Goal: Navigation & Orientation: Find specific page/section

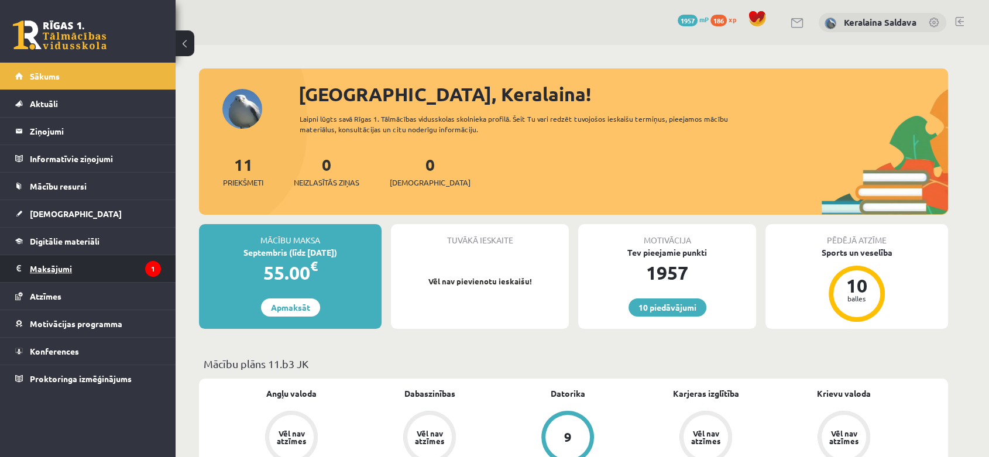
click at [95, 261] on legend "Maksājumi 1" at bounding box center [95, 268] width 131 height 27
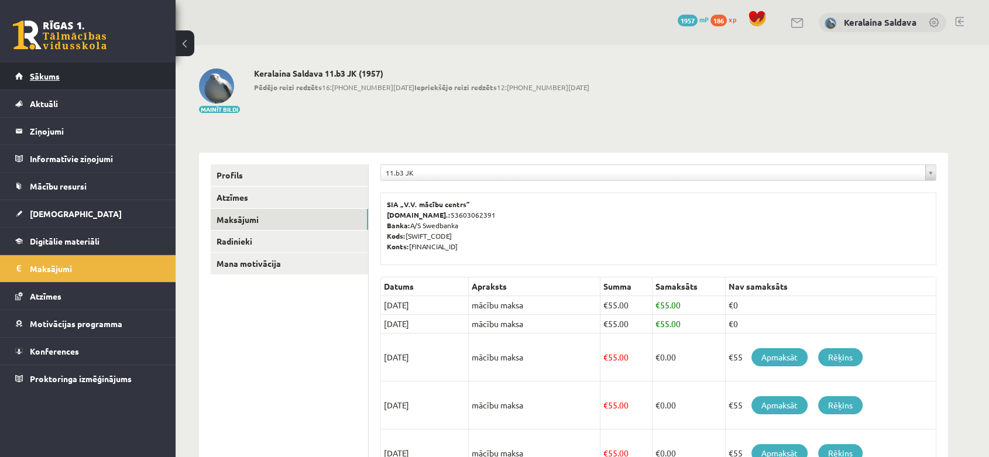
click at [73, 78] on link "Sākums" at bounding box center [88, 76] width 146 height 27
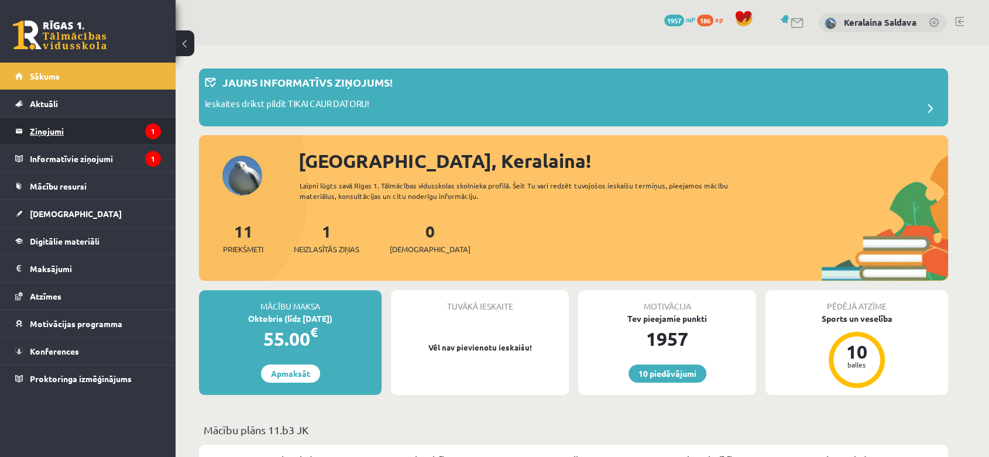
click at [104, 132] on legend "Ziņojumi 1" at bounding box center [95, 131] width 131 height 27
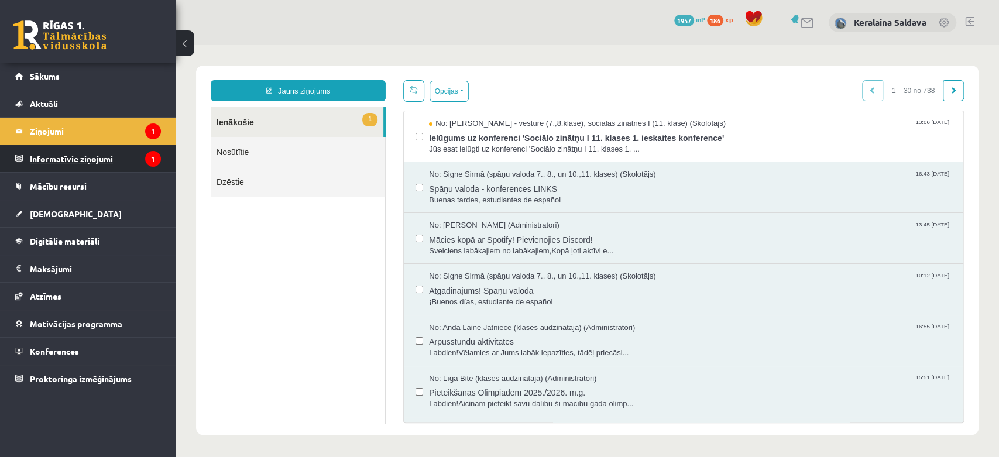
click at [56, 171] on legend "Informatīvie ziņojumi 1" at bounding box center [95, 158] width 131 height 27
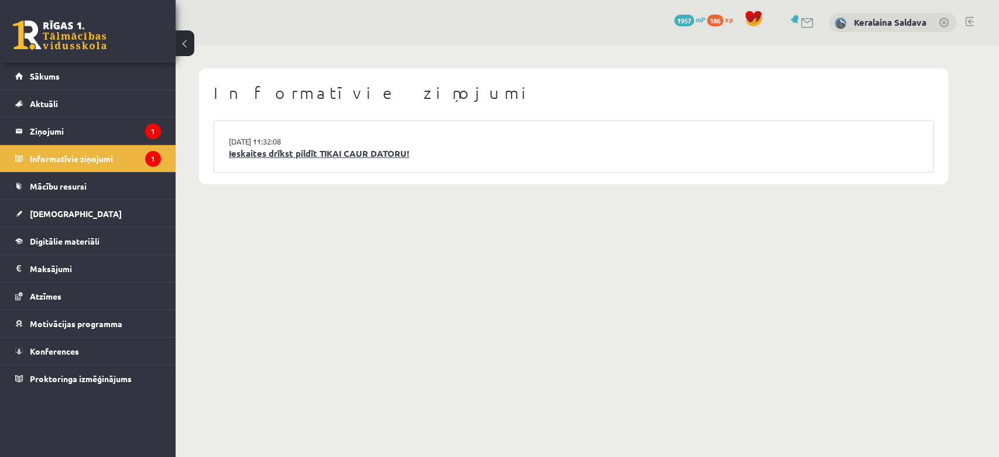
click at [299, 152] on link "Ieskaites drīkst pildīt TIKAI CAUR DATORU!" at bounding box center [573, 153] width 689 height 13
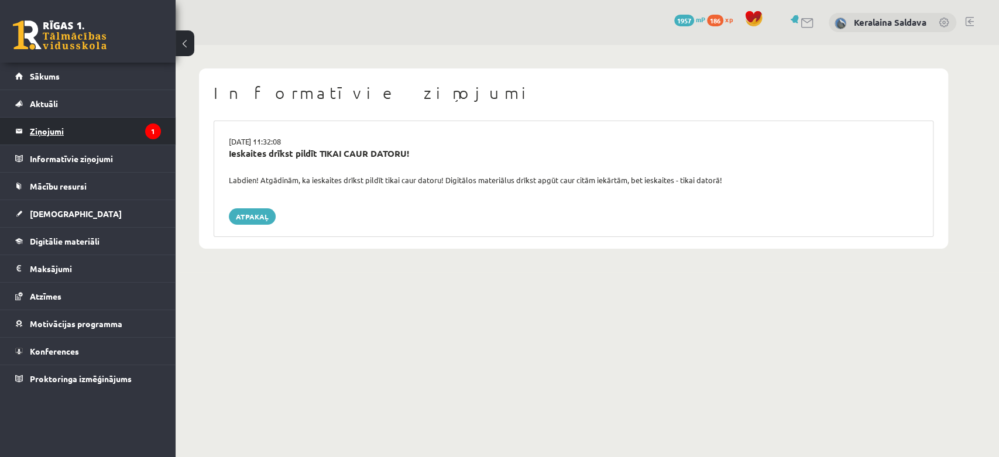
click at [94, 138] on legend "Ziņojumi 1" at bounding box center [95, 131] width 131 height 27
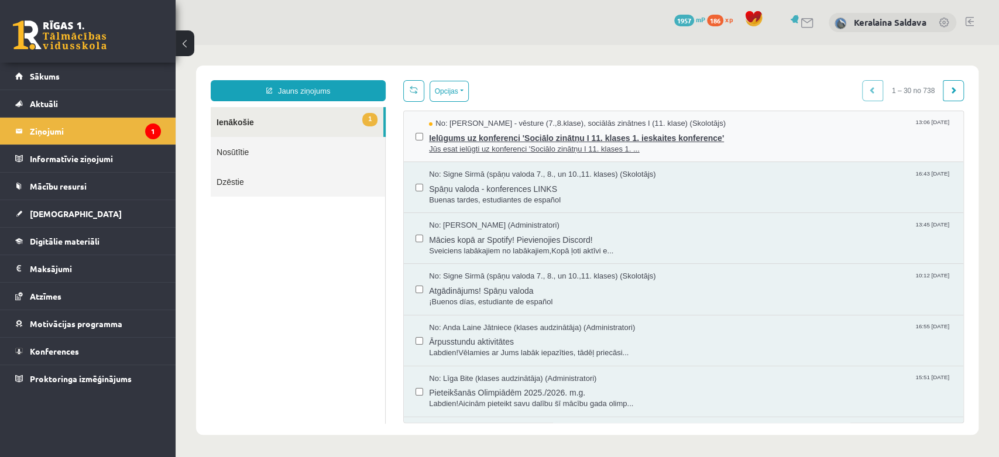
click at [475, 132] on span "Ielūgums uz konferenci 'Sociālo zinātņu I 11. klases 1. ieskaites konference'" at bounding box center [690, 136] width 523 height 15
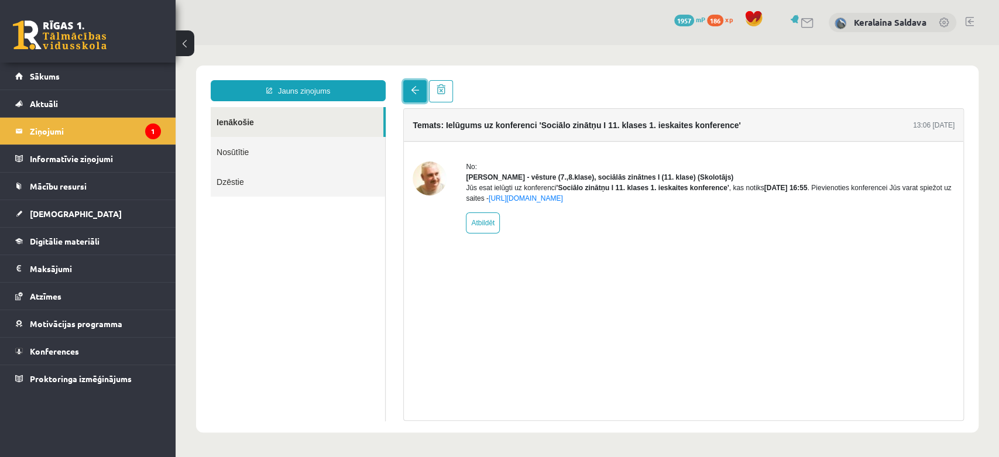
click at [411, 97] on link at bounding box center [414, 91] width 23 height 22
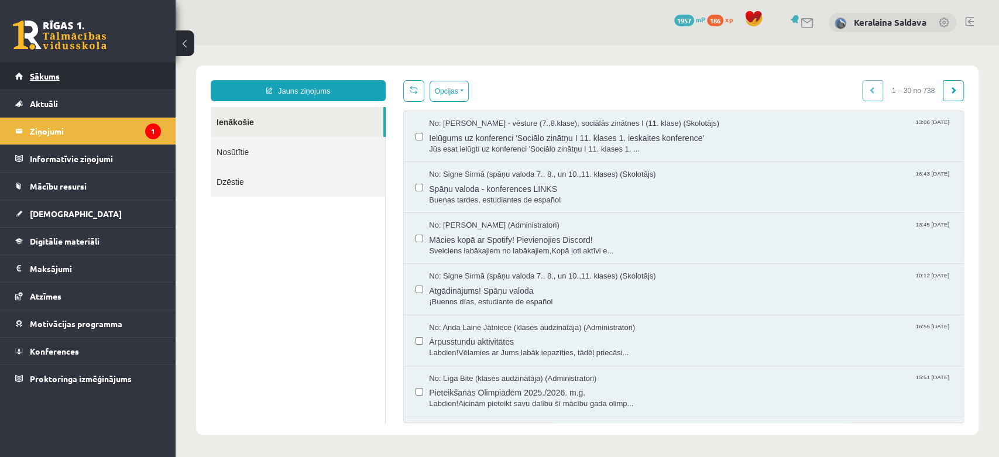
click at [100, 75] on link "Sākums" at bounding box center [88, 76] width 146 height 27
